Goal: Task Accomplishment & Management: Use online tool/utility

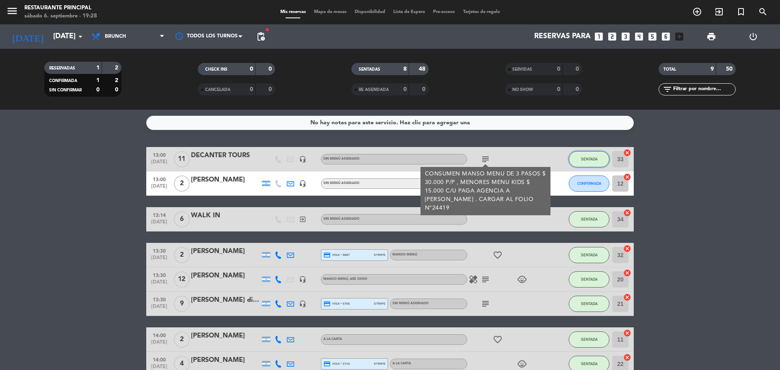
click at [579, 160] on button "SENTADA" at bounding box center [589, 159] width 41 height 16
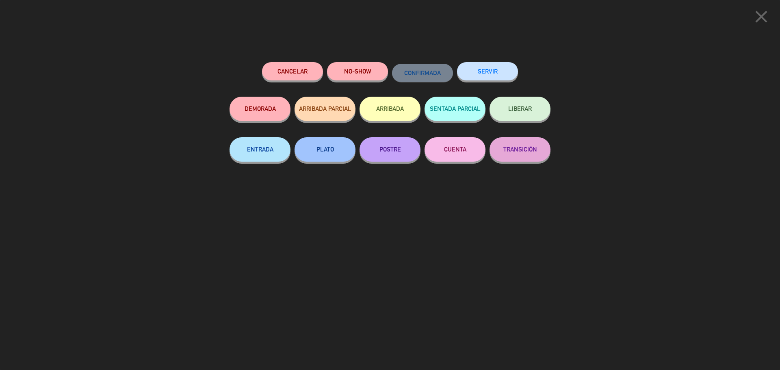
click at [474, 62] on div "SERVIR" at bounding box center [487, 79] width 61 height 35
click at [497, 75] on button "SERVIR" at bounding box center [487, 71] width 61 height 18
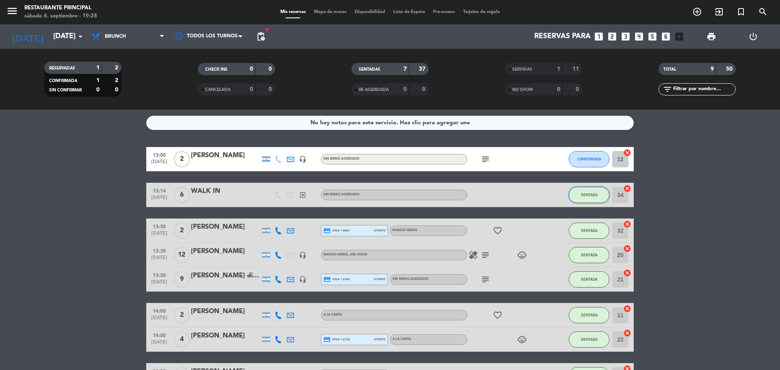
click at [595, 195] on span "SENTADA" at bounding box center [589, 195] width 17 height 4
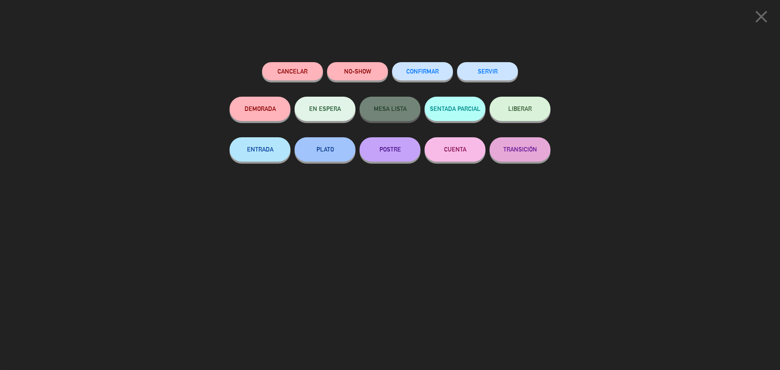
click at [485, 73] on button "SERVIR" at bounding box center [487, 71] width 61 height 18
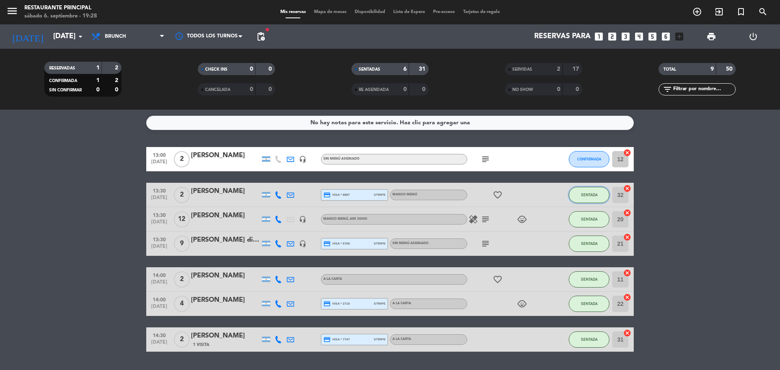
click at [588, 192] on button "SENTADA" at bounding box center [589, 195] width 41 height 16
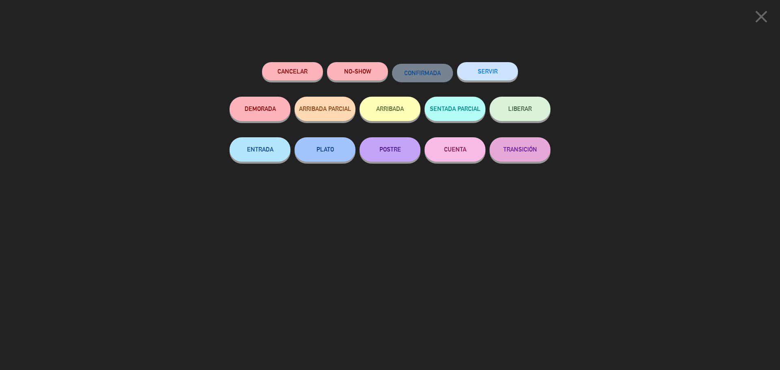
click at [498, 73] on button "SERVIR" at bounding box center [487, 71] width 61 height 18
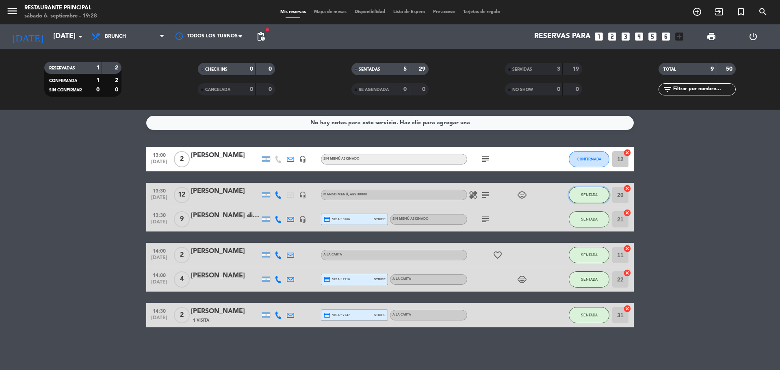
click at [588, 196] on span "SENTADA" at bounding box center [589, 195] width 17 height 4
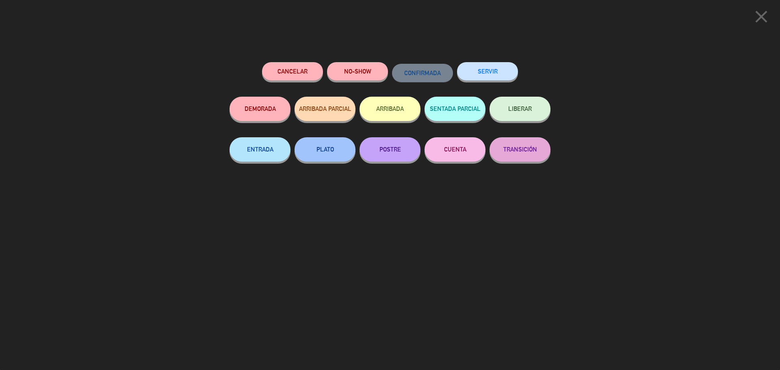
drag, startPoint x: 494, startPoint y: 74, endPoint x: 570, endPoint y: 167, distance: 120.9
click at [498, 79] on button "SERVIR" at bounding box center [487, 71] width 61 height 18
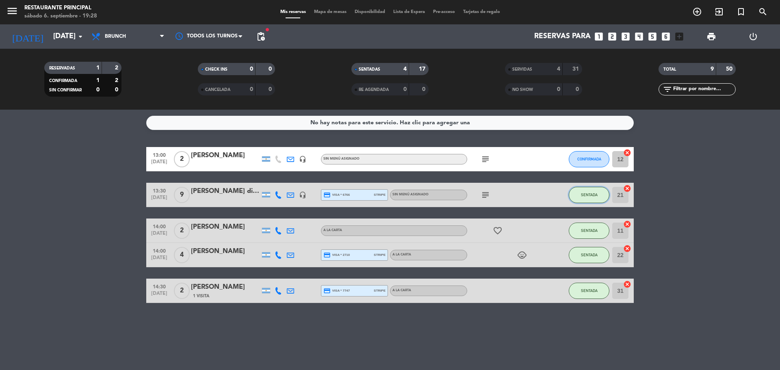
click at [582, 193] on span "SENTADA" at bounding box center [589, 195] width 17 height 4
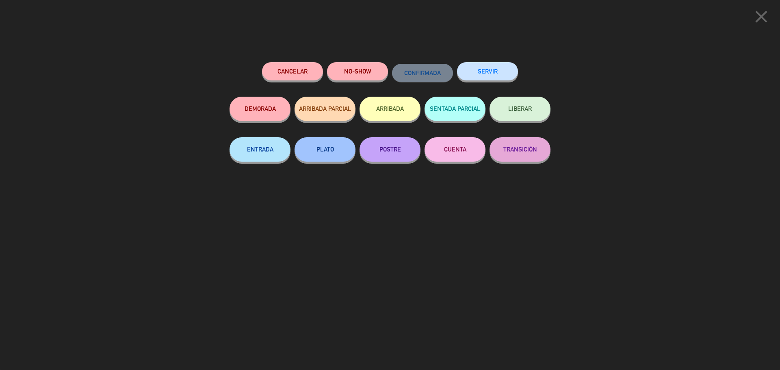
drag, startPoint x: 478, startPoint y: 69, endPoint x: 577, endPoint y: 143, distance: 123.7
click at [478, 69] on button "SERVIR" at bounding box center [487, 71] width 61 height 18
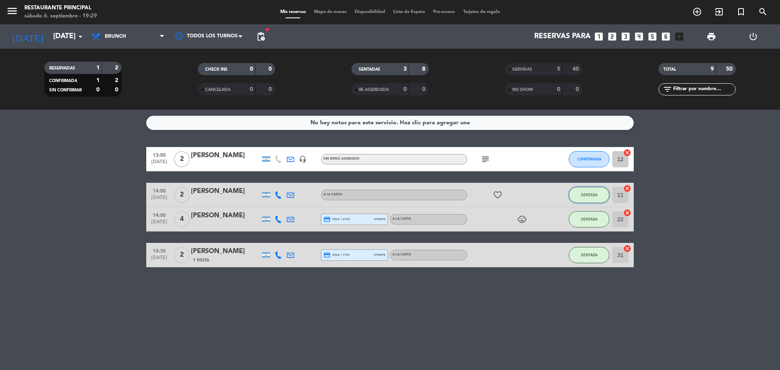
click at [586, 187] on button "SENTADA" at bounding box center [589, 195] width 41 height 16
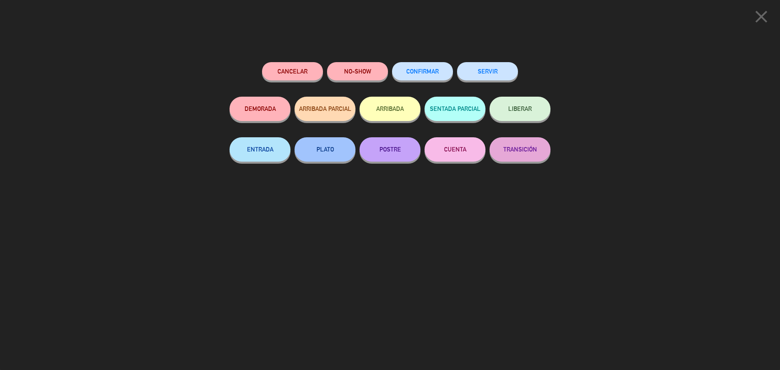
drag, startPoint x: 489, startPoint y: 75, endPoint x: 602, endPoint y: 141, distance: 130.9
click at [492, 77] on button "SERVIR" at bounding box center [487, 71] width 61 height 18
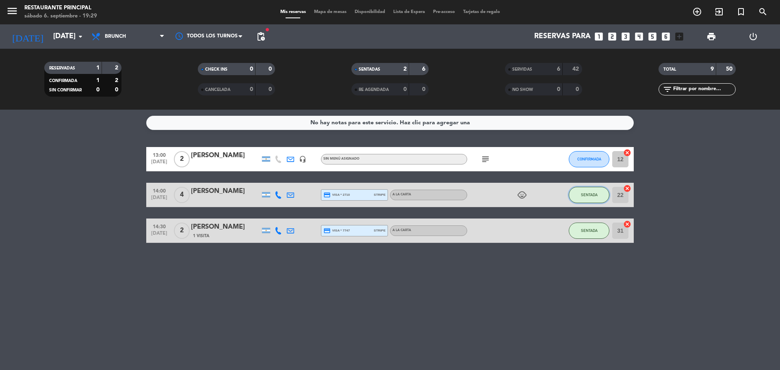
click at [589, 201] on button "SENTADA" at bounding box center [589, 195] width 41 height 16
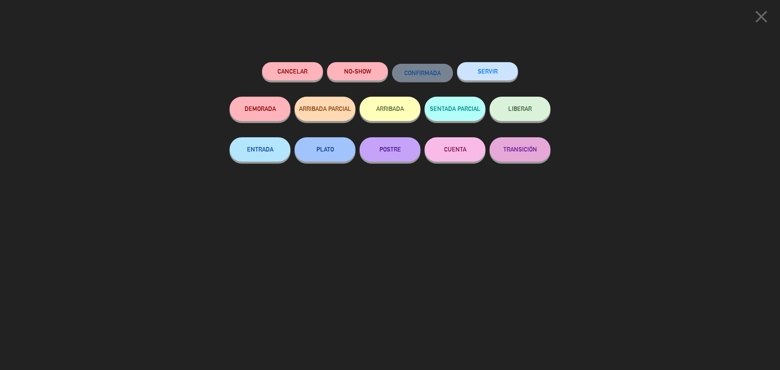
click at [493, 80] on button "SERVIR" at bounding box center [487, 71] width 61 height 18
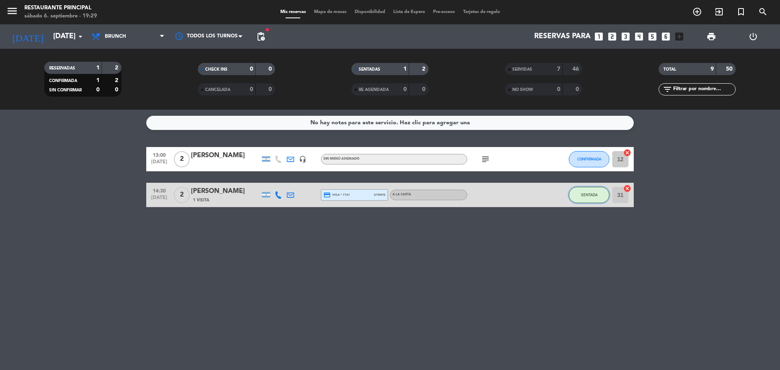
click at [591, 199] on button "SENTADA" at bounding box center [589, 195] width 41 height 16
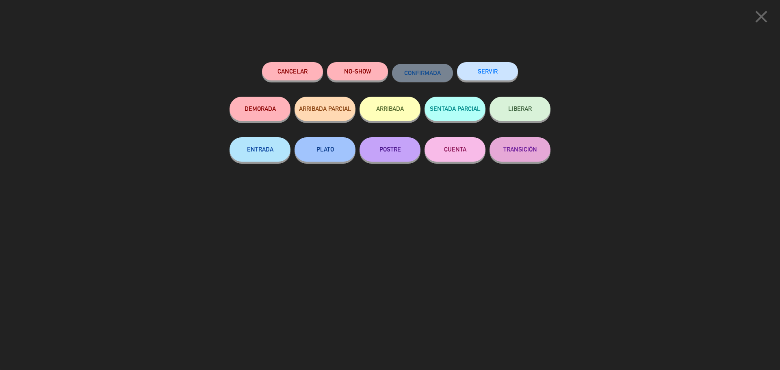
click at [489, 75] on button "SERVIR" at bounding box center [487, 71] width 61 height 18
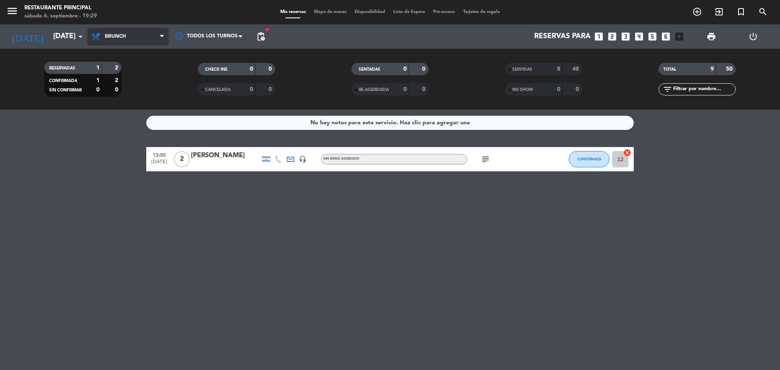
click at [140, 36] on span "Brunch" at bounding box center [127, 37] width 81 height 18
click at [130, 108] on div "menu Restaurante Principal [DATE] 6. septiembre - 19:29 Mis reservas Mapa de me…" at bounding box center [390, 55] width 780 height 110
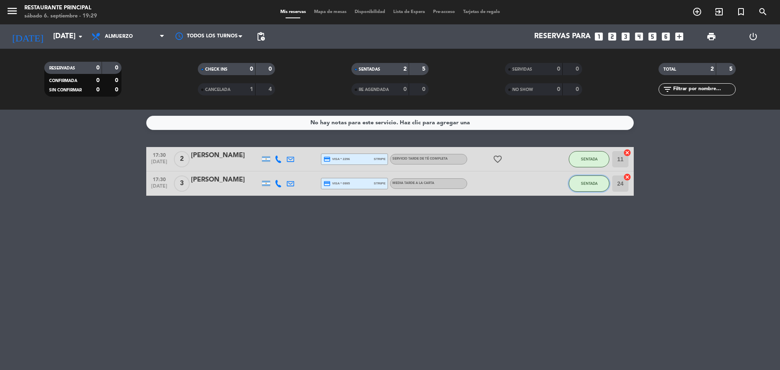
click at [595, 185] on span "SENTADA" at bounding box center [589, 183] width 17 height 4
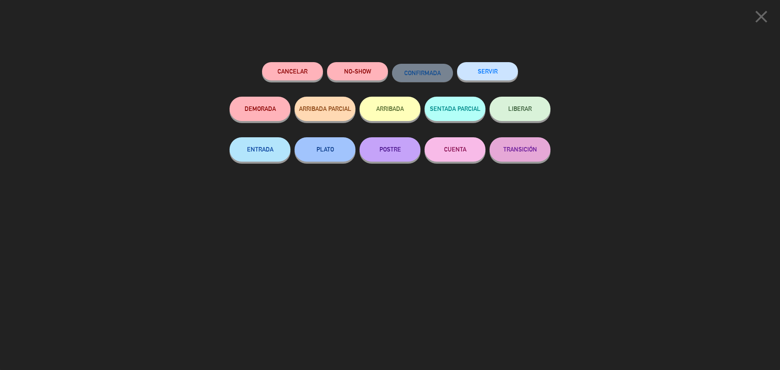
click at [492, 67] on button "SERVIR" at bounding box center [487, 71] width 61 height 18
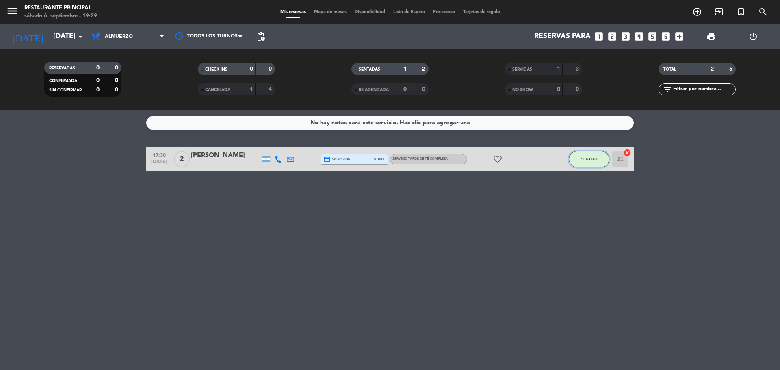
click at [593, 153] on button "SENTADA" at bounding box center [589, 159] width 41 height 16
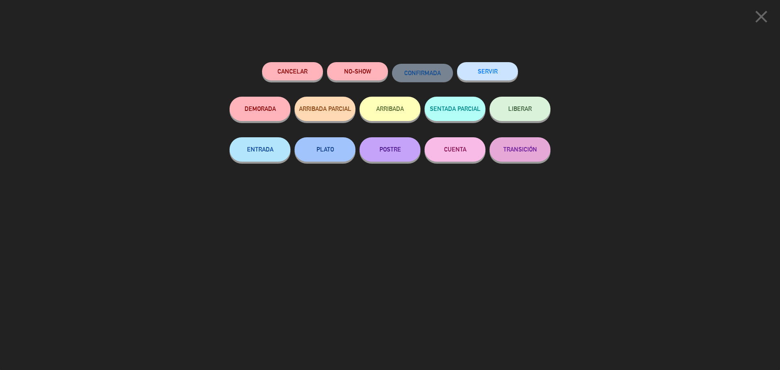
click at [493, 71] on button "SERVIR" at bounding box center [487, 71] width 61 height 18
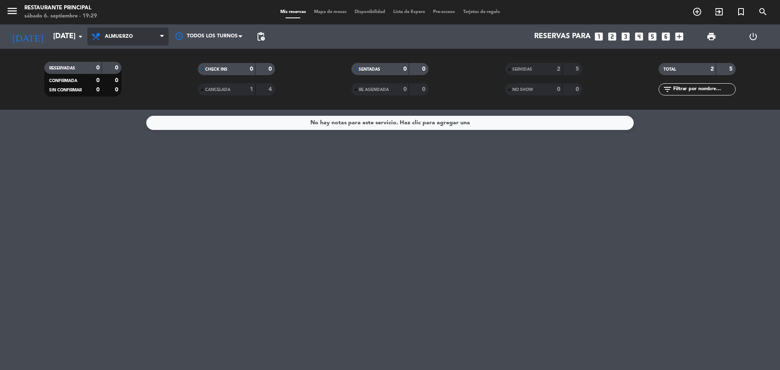
click at [154, 36] on span "Almuerzo" at bounding box center [127, 37] width 81 height 18
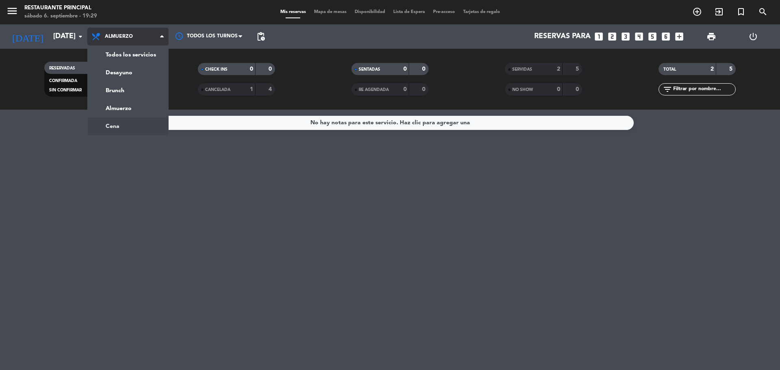
click at [136, 122] on ng-component "menu Restaurante Principal [DATE] 6. septiembre - 19:29 Mis reservas Mapa de me…" at bounding box center [390, 185] width 780 height 370
